Goal: Use online tool/utility: Utilize a website feature to perform a specific function

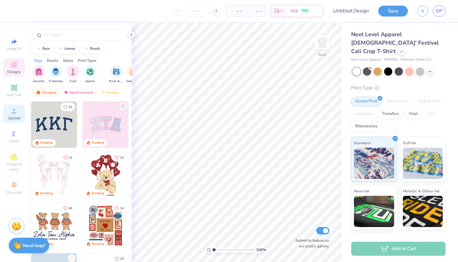
click at [17, 108] on icon at bounding box center [13, 110] width 7 height 7
click at [14, 185] on icon at bounding box center [14, 185] width 6 height 4
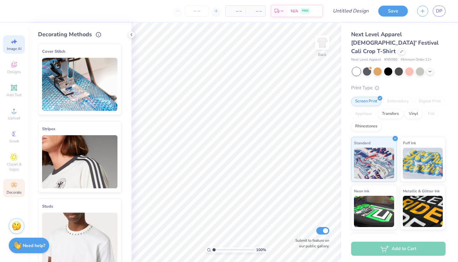
click at [15, 45] on icon at bounding box center [13, 41] width 7 height 7
select select "4"
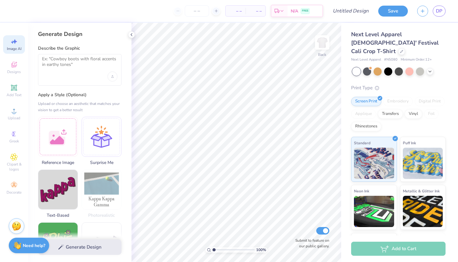
click at [86, 77] on div at bounding box center [80, 69] width 84 height 31
click at [113, 75] on icon "Upload image" at bounding box center [112, 76] width 2 height 2
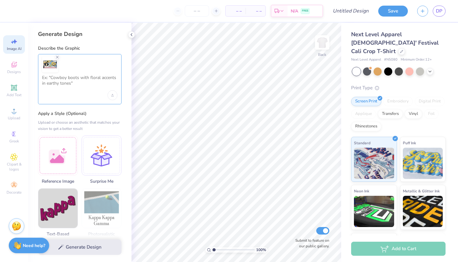
click at [89, 81] on textarea at bounding box center [79, 83] width 75 height 16
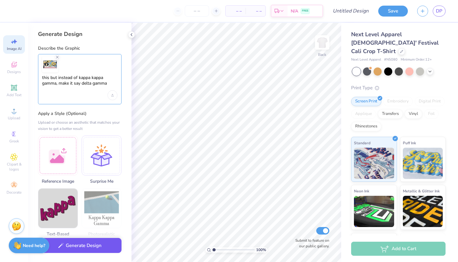
type textarea "this but instead of kappa kappa gamma, make it say delta gamma"
click at [97, 250] on button "Generate Design" at bounding box center [80, 245] width 84 height 15
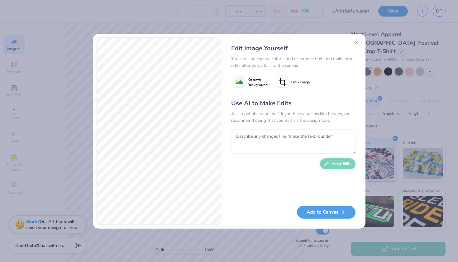
click at [267, 137] on textarea at bounding box center [293, 141] width 124 height 24
type textarea "m"
click at [319, 133] on textarea "make it say where do you wanna go?, and make their skin tone a peachy white," at bounding box center [293, 141] width 124 height 24
click at [316, 140] on textarea "make it say where do you wanna go?, make their skin tone a peachy white," at bounding box center [293, 141] width 124 height 24
type textarea "make it say where do you wanna go?, make their skin tone a peachy white,"
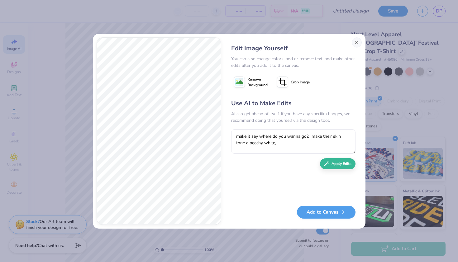
click at [355, 42] on button "Close" at bounding box center [357, 42] width 10 height 10
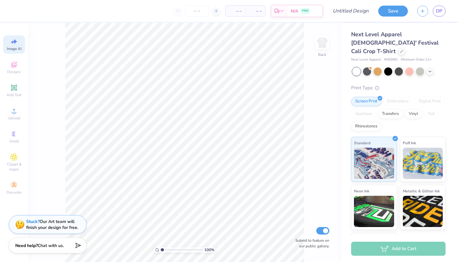
click at [18, 52] on div "Image AI" at bounding box center [14, 44] width 22 height 18
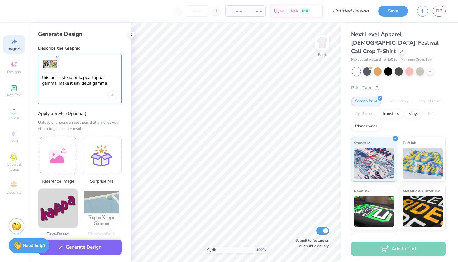
drag, startPoint x: 110, startPoint y: 82, endPoint x: 42, endPoint y: 77, distance: 67.6
click at [43, 77] on textarea "this but instead of kappa kappa gamma, make it say delta gamma" at bounding box center [79, 83] width 75 height 16
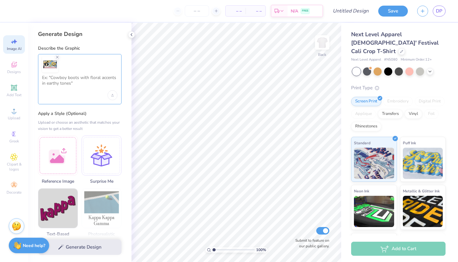
type textarea "m"
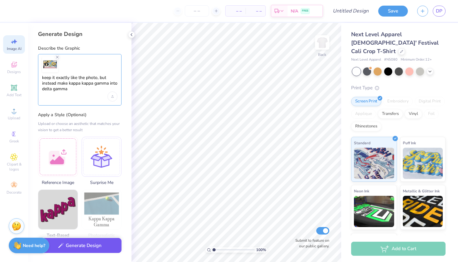
type textarea "keep it exactly like the photo, but instead make kappa kappa gamma into delta g…"
click at [71, 245] on button "Generate Design" at bounding box center [80, 245] width 84 height 15
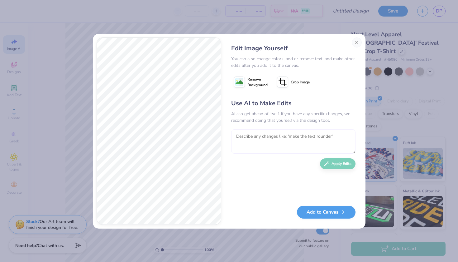
click at [272, 137] on textarea at bounding box center [293, 141] width 124 height 24
type textarea "put only say delta once, and put delta gamma in a speech bubble"
click at [346, 165] on button "Apply Edits" at bounding box center [338, 162] width 36 height 11
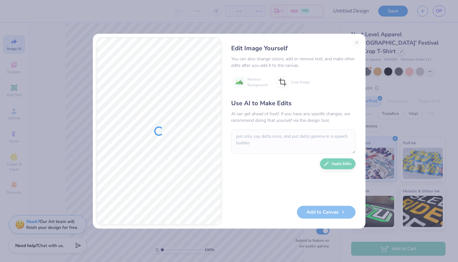
click at [354, 47] on div "Edit Image Yourself" at bounding box center [293, 48] width 124 height 9
click at [355, 41] on div "Edit Image Yourself You can also change colors, add or remove text, and make ot…" at bounding box center [293, 130] width 137 height 187
click at [357, 43] on div "Edit Image Yourself You can also change colors, add or remove text, and make ot…" at bounding box center [293, 130] width 137 height 187
click at [358, 44] on div "Edit Image Yourself You can also change colors, add or remove text, and make ot…" at bounding box center [293, 130] width 137 height 187
click at [358, 45] on div "Edit Image Yourself You can also change colors, add or remove text, and make ot…" at bounding box center [293, 130] width 137 height 187
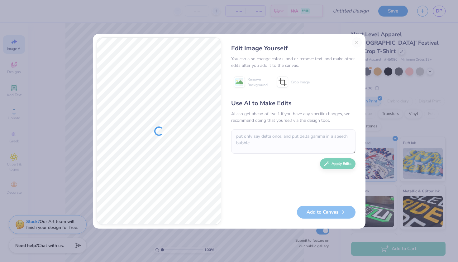
click at [357, 43] on div "Edit Image Yourself You can also change colors, add or remove text, and make ot…" at bounding box center [293, 130] width 137 height 187
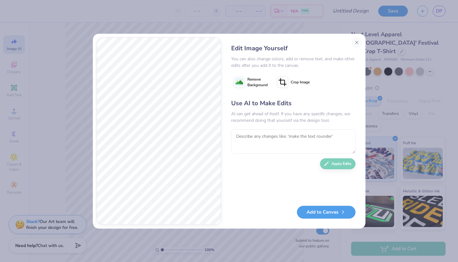
click at [357, 41] on button "Close" at bounding box center [357, 42] width 10 height 10
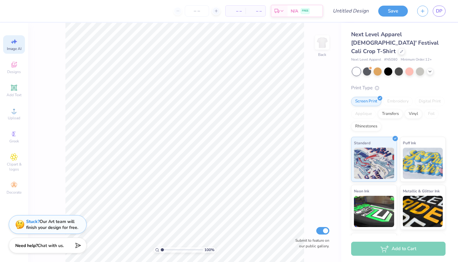
click at [17, 47] on span "Image AI" at bounding box center [14, 48] width 15 height 5
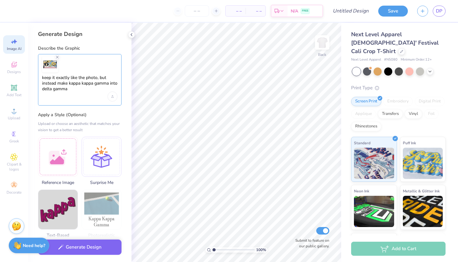
click at [80, 91] on textarea "keep it exactly like the photo, but instead make kappa kappa gamma into delta g…" at bounding box center [79, 83] width 75 height 17
drag, startPoint x: 79, startPoint y: 90, endPoint x: 43, endPoint y: 78, distance: 38.5
click at [43, 78] on textarea "keep it exactly like the photo, but instead make kappa kappa gamma into delta g…" at bounding box center [79, 83] width 75 height 17
click at [83, 84] on textarea "keep it exactly like the photo, but instead make kappa kappa gamma into delta g…" at bounding box center [79, 83] width 75 height 17
click at [99, 80] on textarea "keep it exactly like the photo, but instead make kappa kappa gamma into delta g…" at bounding box center [79, 83] width 75 height 17
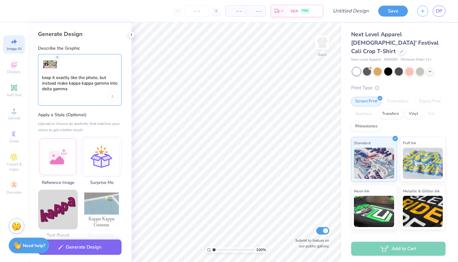
click at [70, 83] on textarea "keep it exactly like the photo, but instead make kappa kappa gamma into delta g…" at bounding box center [79, 83] width 75 height 17
click at [104, 84] on textarea "keep it exactly like the photo, but instead of "kappa kappa gamma into delta ga…" at bounding box center [79, 83] width 75 height 17
click at [62, 89] on textarea "keep it exactly like the photo, but instead of "kappa kappa gamma" make into de…" at bounding box center [79, 83] width 75 height 17
click at [90, 88] on textarea "keep it exactly like the photo, but instead of "kappa kappa gamma" make into "d…" at bounding box center [79, 83] width 75 height 17
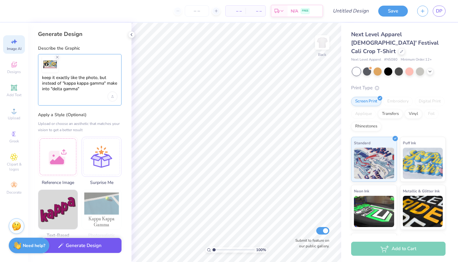
type textarea "keep it exactly like the photo, but instead of "kappa kappa gamma" make into "d…"
click at [94, 247] on button "Generate Design" at bounding box center [80, 245] width 84 height 15
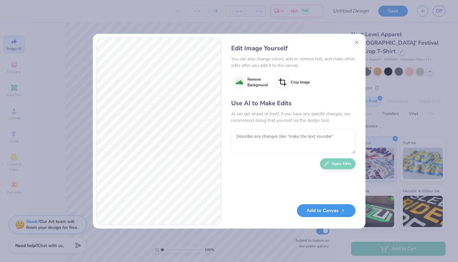
click at [327, 213] on button "Add to Canvas" at bounding box center [326, 210] width 59 height 13
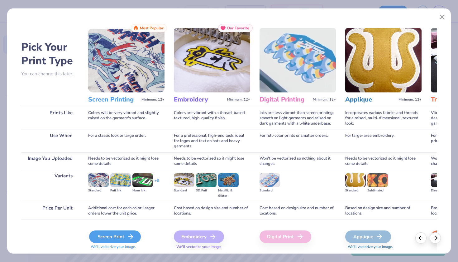
click at [129, 238] on icon at bounding box center [130, 236] width 7 height 7
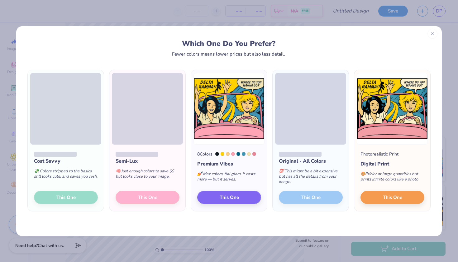
click at [434, 36] on div at bounding box center [433, 34] width 10 height 10
